Goal: Task Accomplishment & Management: Manage account settings

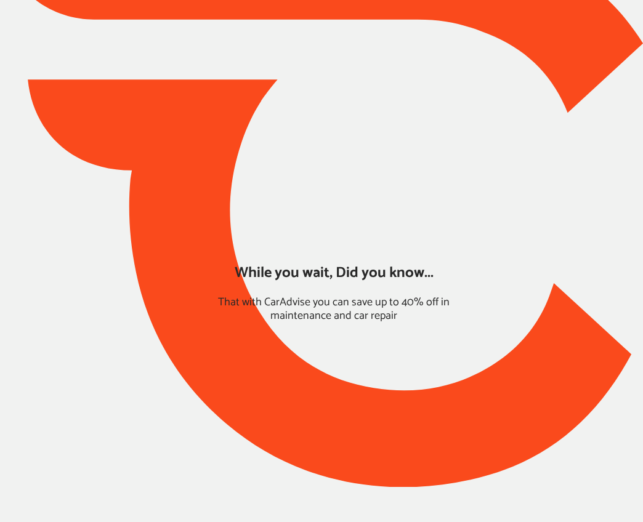
type input "*****"
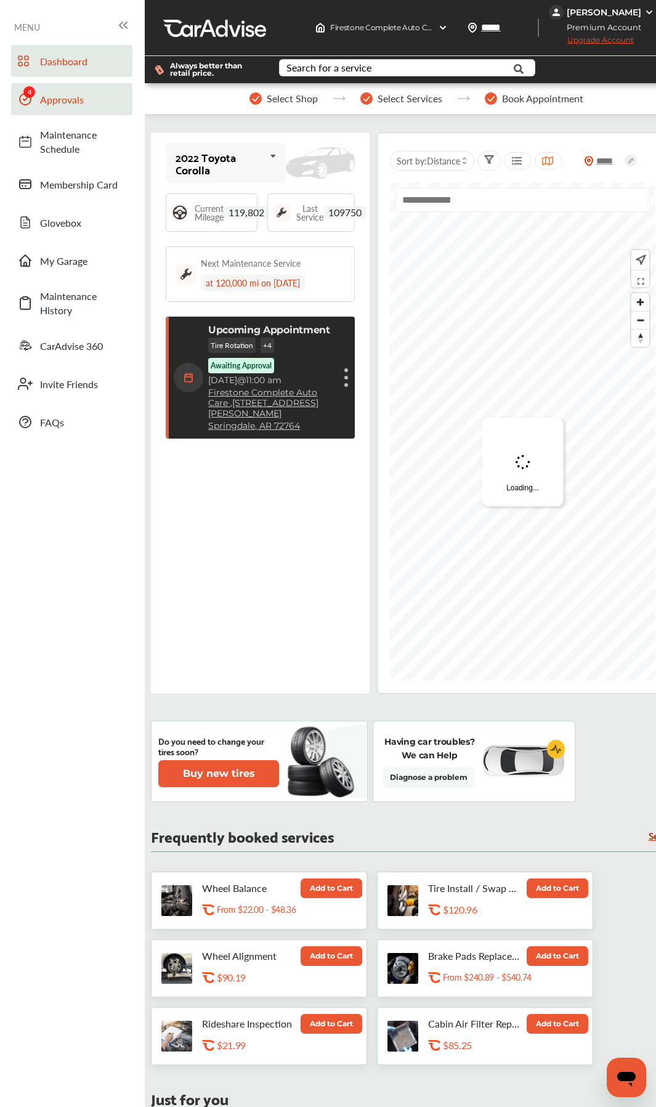
click at [67, 98] on span "Approvals" at bounding box center [83, 99] width 86 height 14
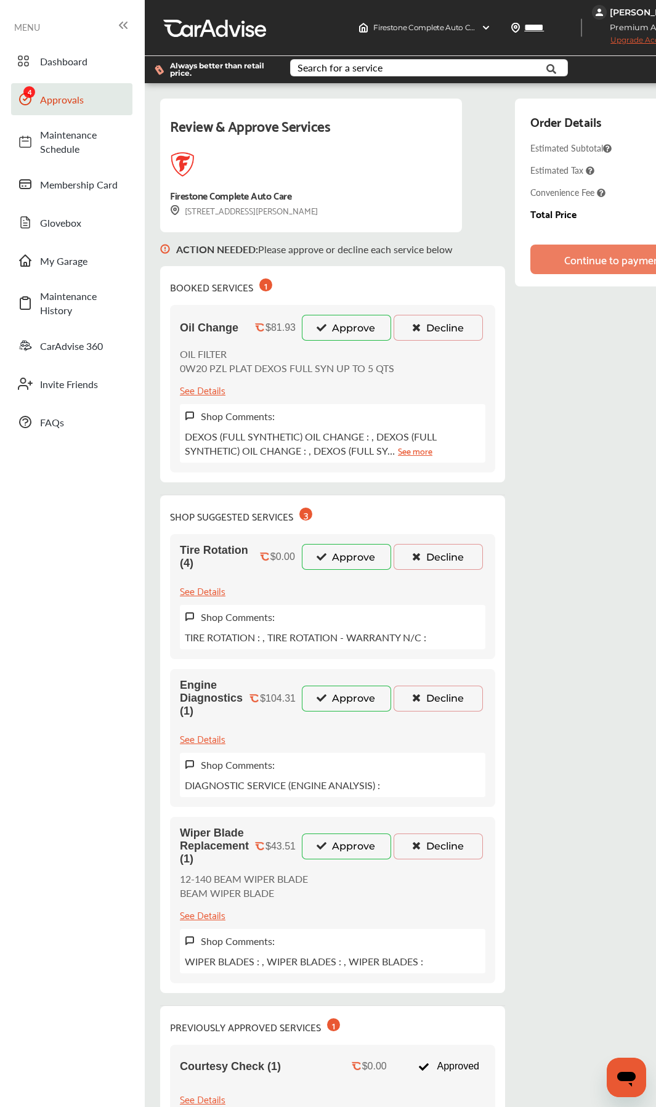
click at [342, 564] on button "Approve" at bounding box center [346, 557] width 89 height 26
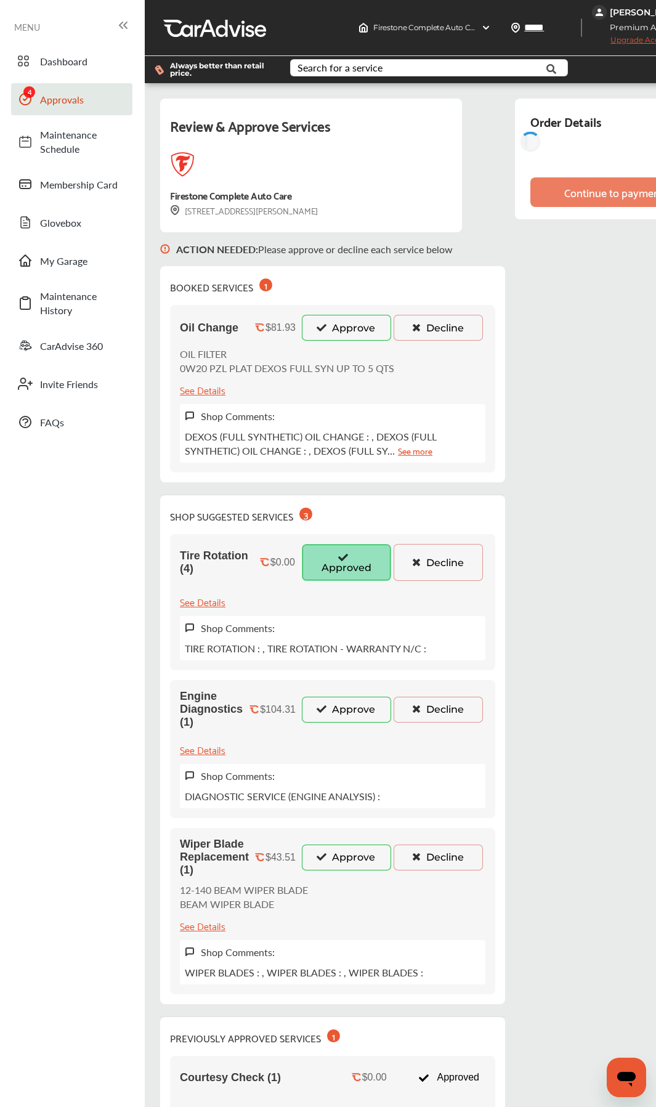
click at [348, 330] on button "Approve" at bounding box center [346, 328] width 89 height 26
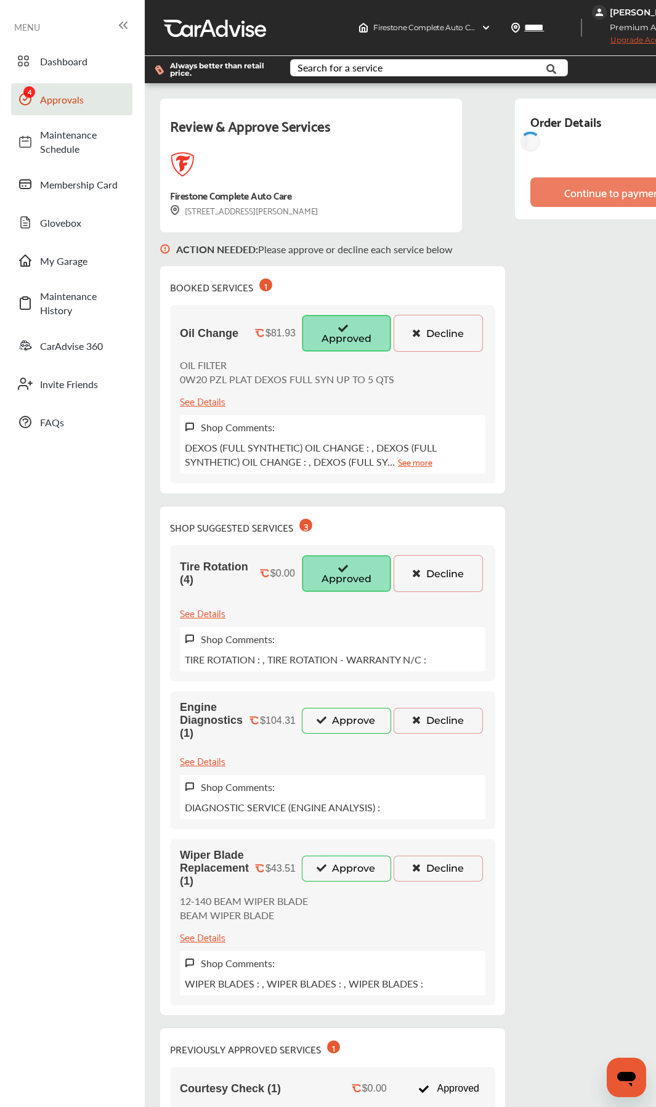
click at [352, 589] on div "Engine Diagnostics (1) $104.31 Approve Decline" at bounding box center [333, 720] width 306 height 39
click at [346, 589] on button "Approve" at bounding box center [346, 721] width 89 height 26
click at [343, 589] on button "Approve" at bounding box center [346, 869] width 89 height 26
